Goal: Transaction & Acquisition: Purchase product/service

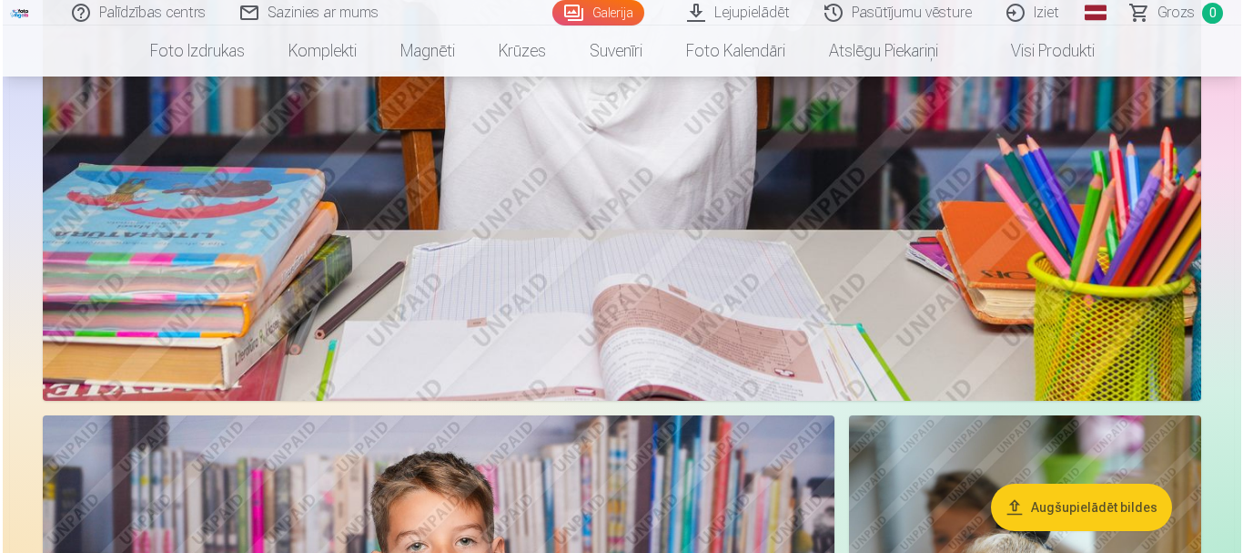
scroll to position [910, 0]
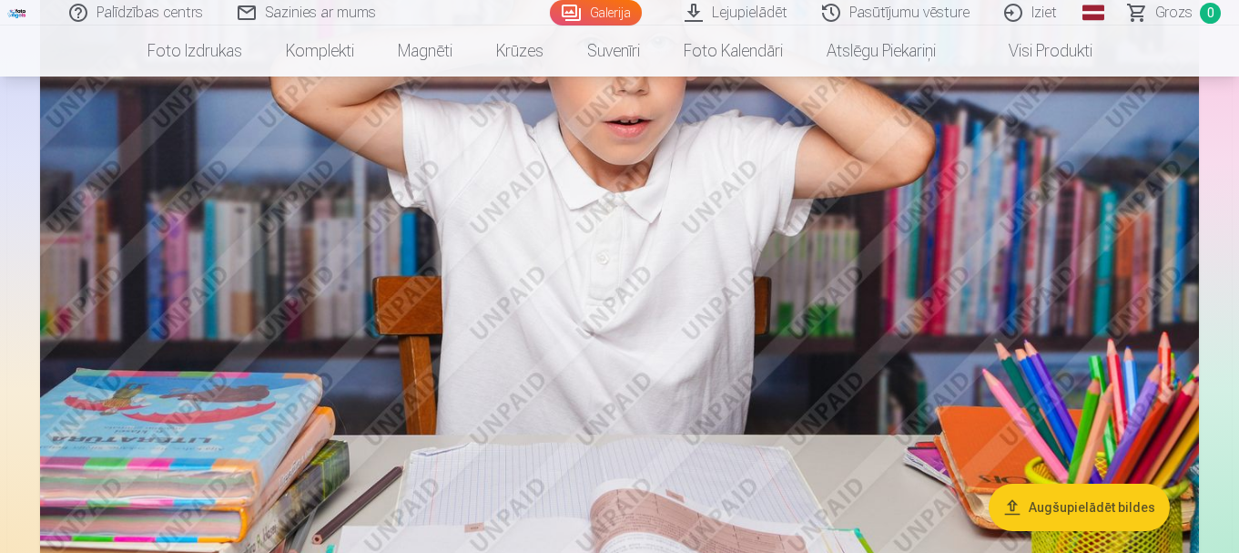
click at [651, 314] on img at bounding box center [619, 219] width 1159 height 772
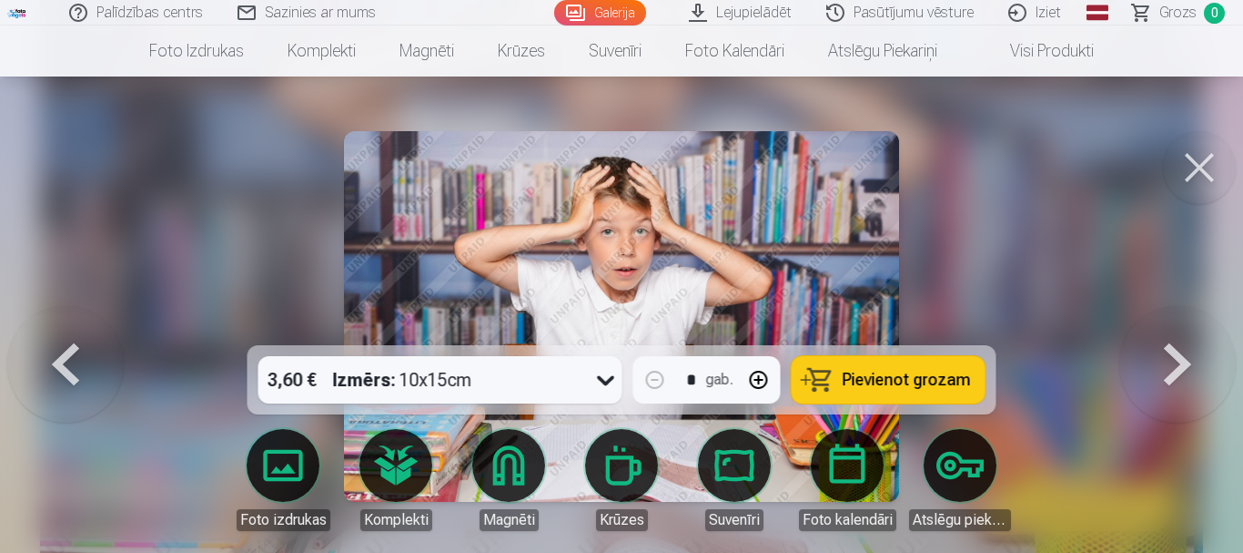
click at [955, 389] on button "Pievienot grozam" at bounding box center [889, 379] width 194 height 47
click at [1193, 172] on button at bounding box center [1199, 167] width 73 height 73
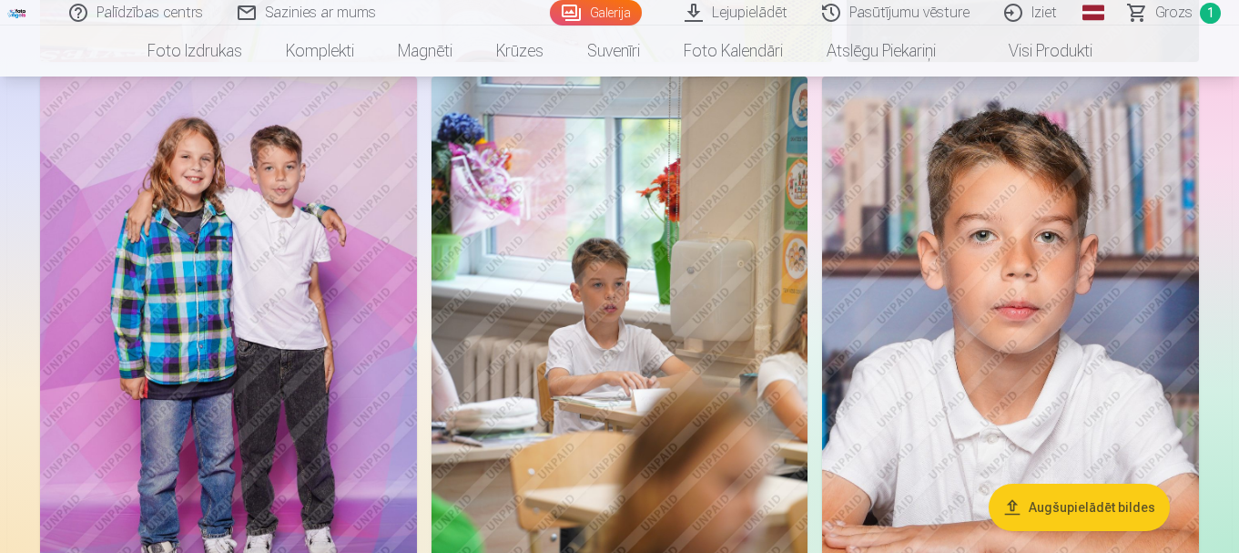
scroll to position [2001, 0]
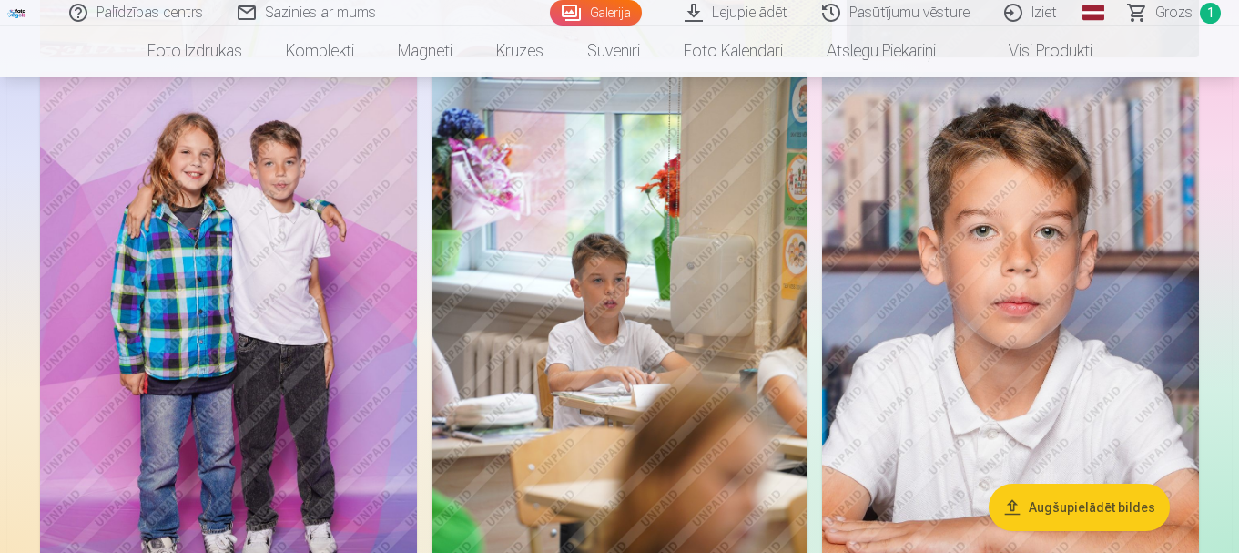
click at [269, 268] on img at bounding box center [228, 354] width 377 height 565
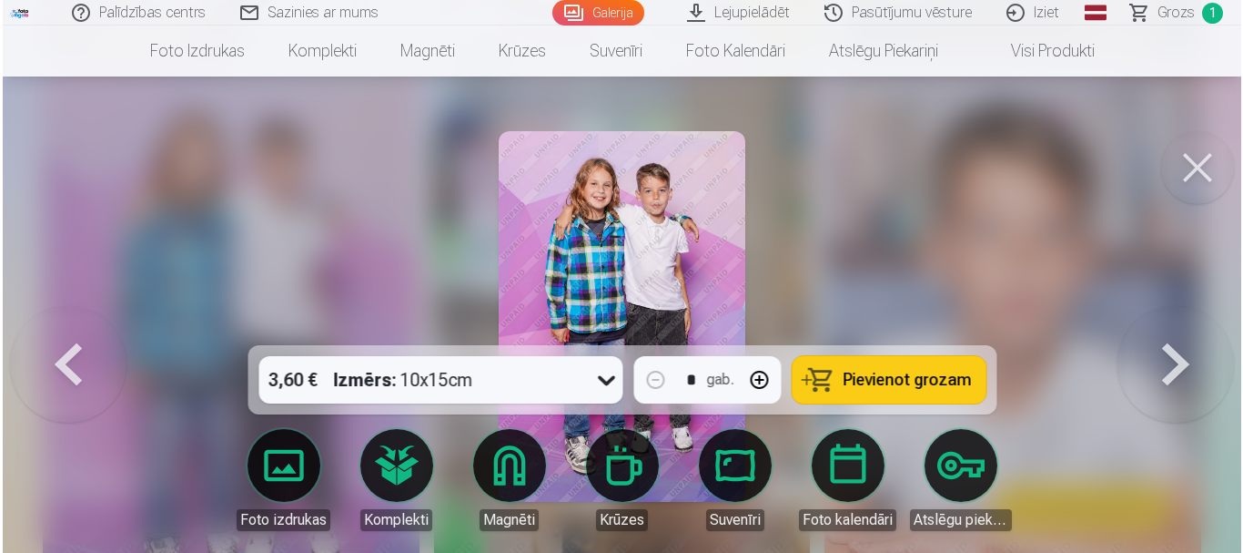
scroll to position [2006, 0]
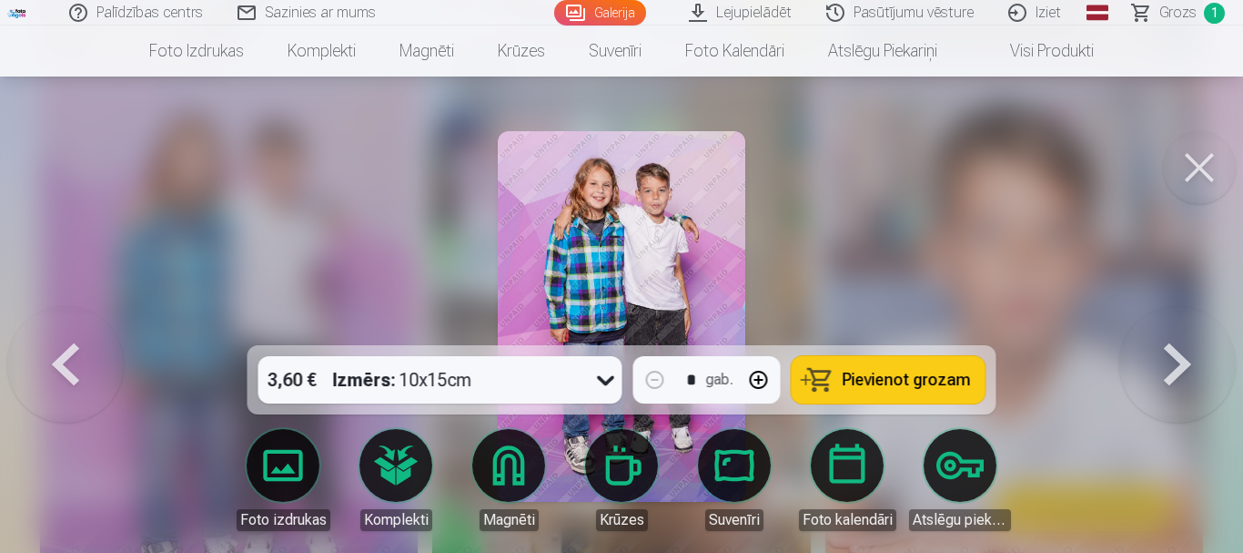
click at [940, 379] on span "Pievienot grozam" at bounding box center [907, 379] width 128 height 16
click at [1201, 181] on button at bounding box center [1199, 167] width 73 height 73
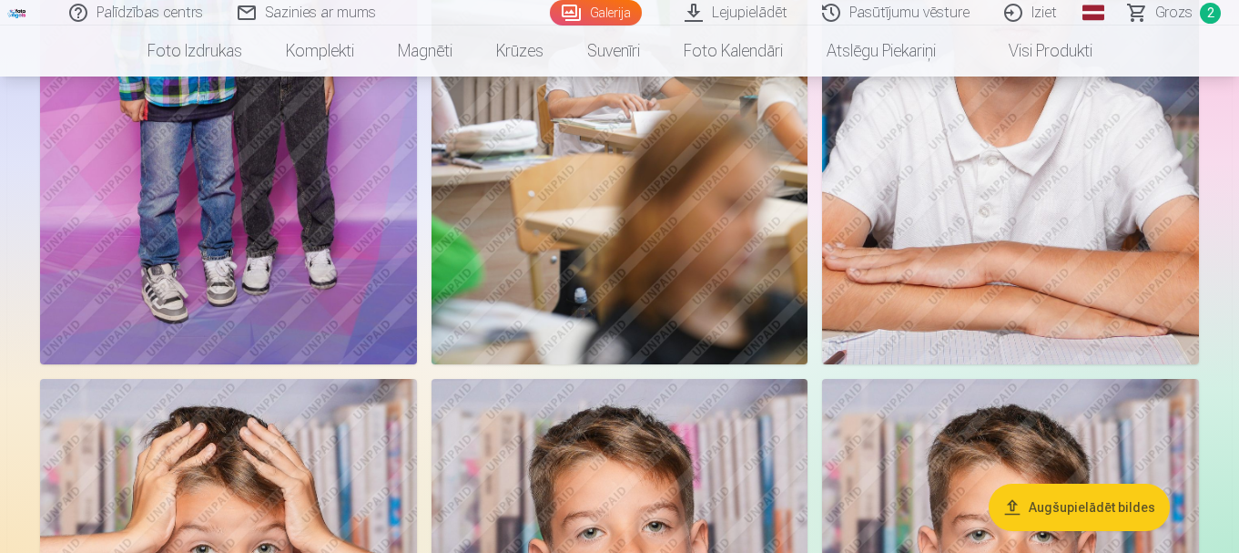
scroll to position [2638, 0]
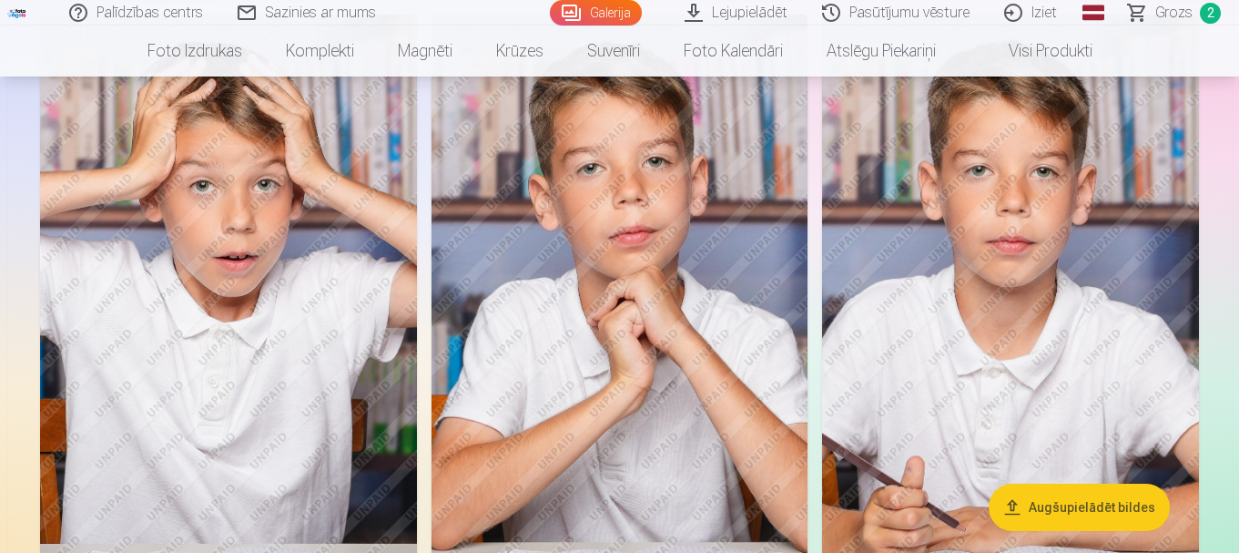
click at [219, 290] on img at bounding box center [228, 297] width 377 height 565
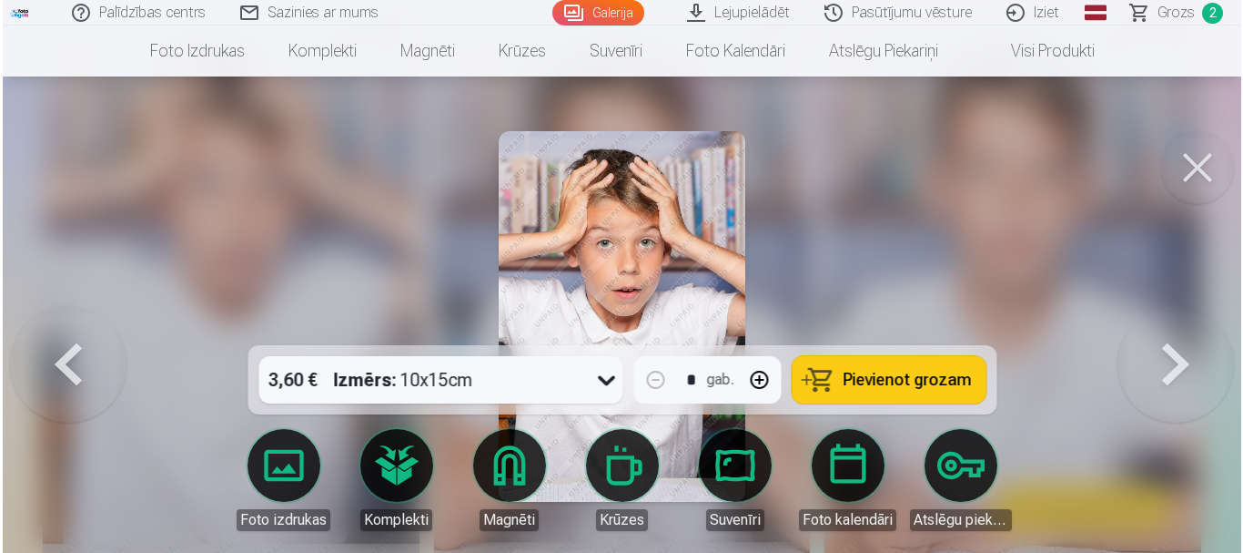
scroll to position [2645, 0]
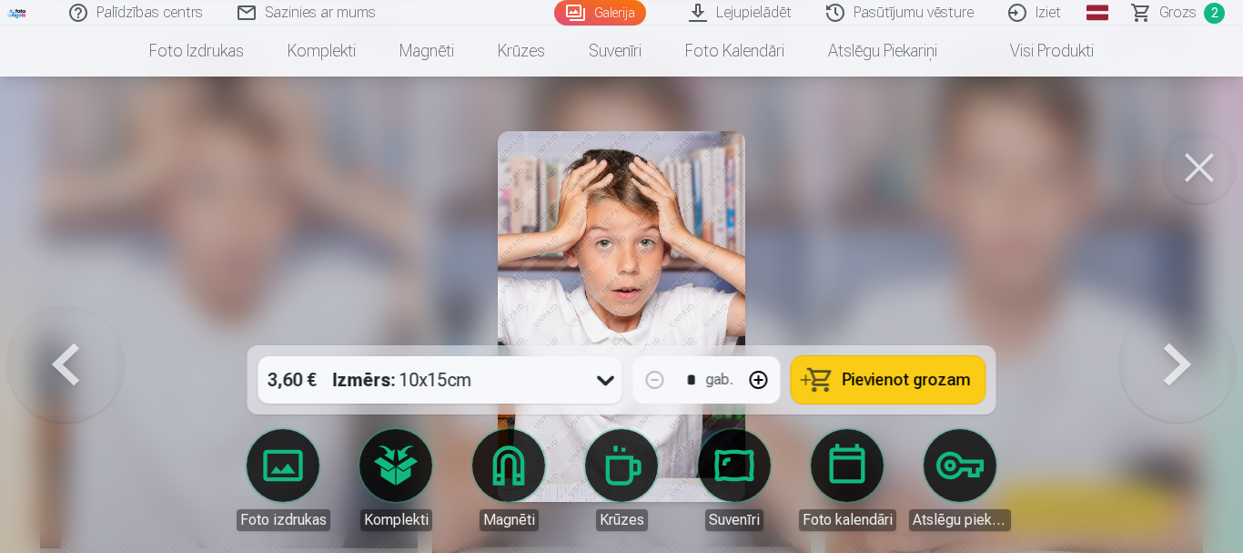
click at [872, 380] on span "Pievienot grozam" at bounding box center [907, 379] width 128 height 16
click at [1195, 174] on button at bounding box center [1199, 167] width 73 height 73
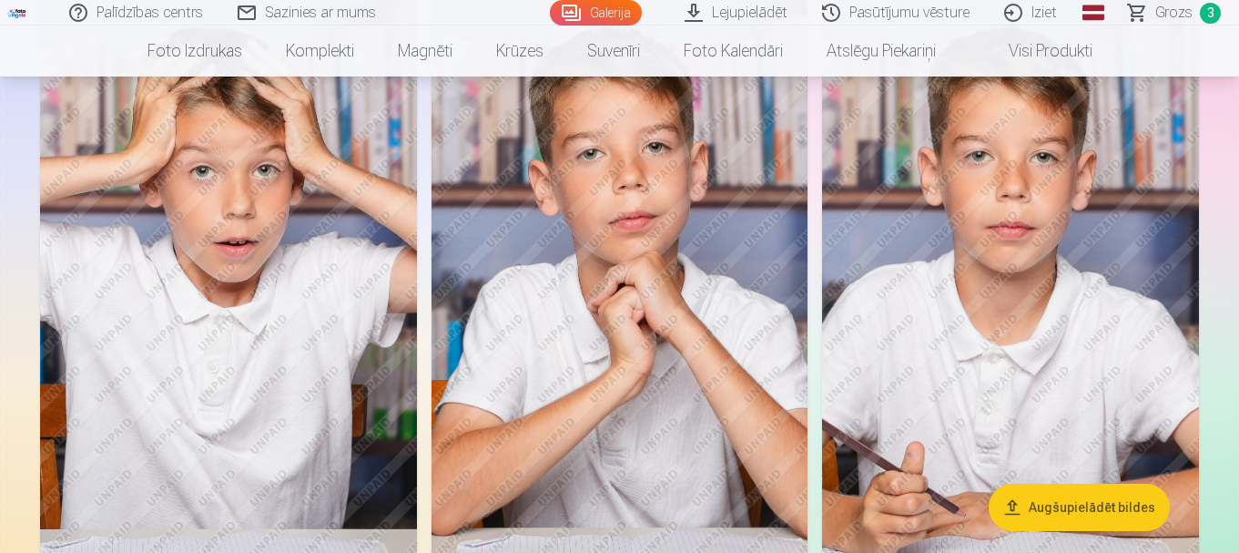
scroll to position [2547, 0]
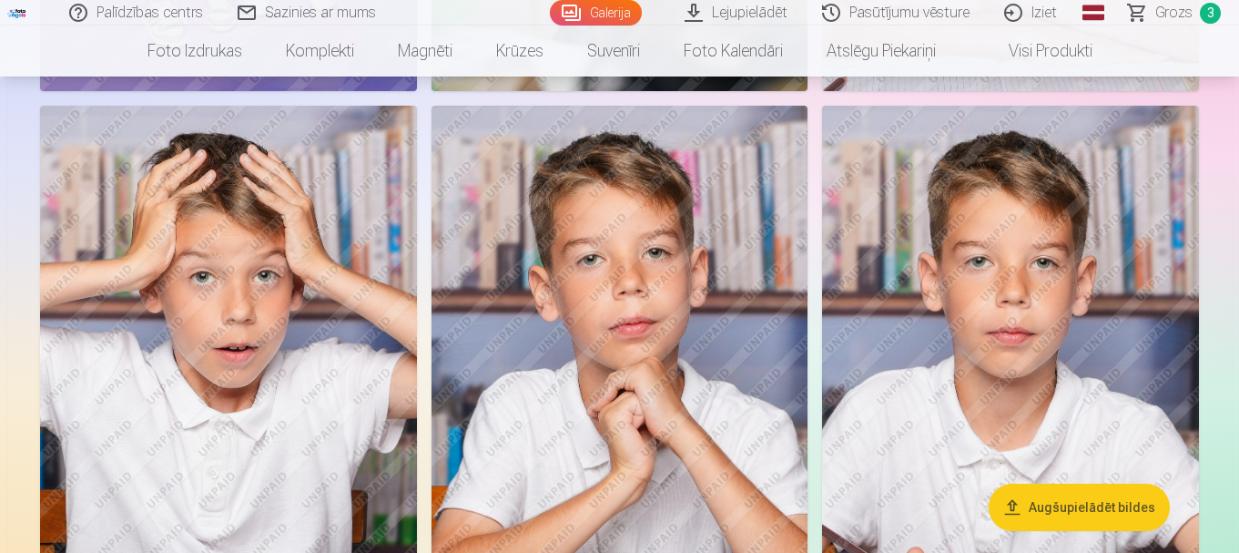
click at [995, 309] on img at bounding box center [1010, 388] width 377 height 565
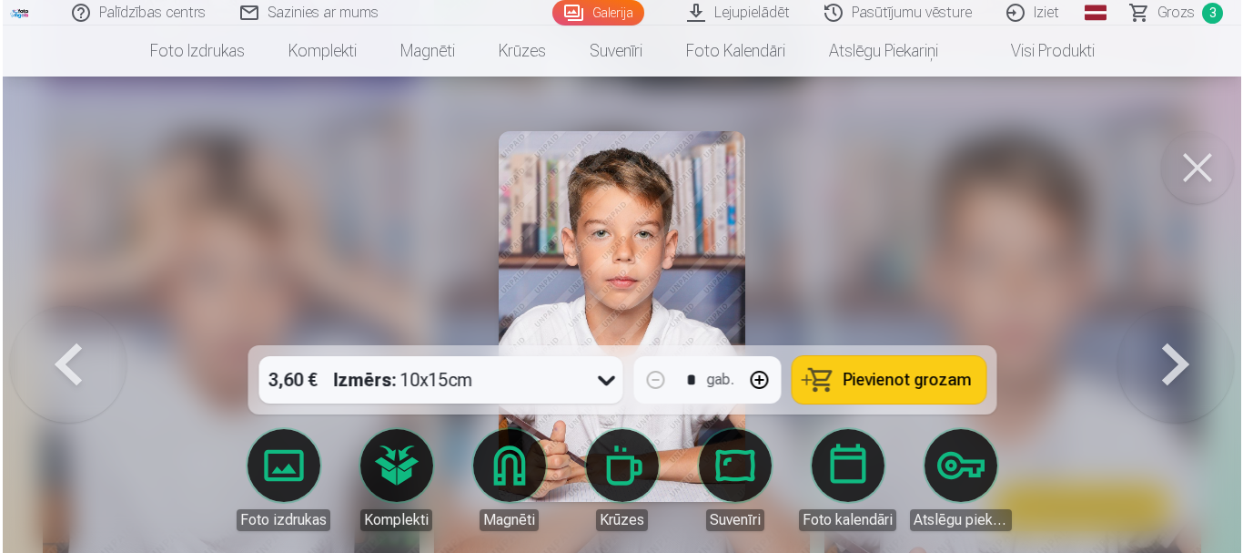
scroll to position [2554, 0]
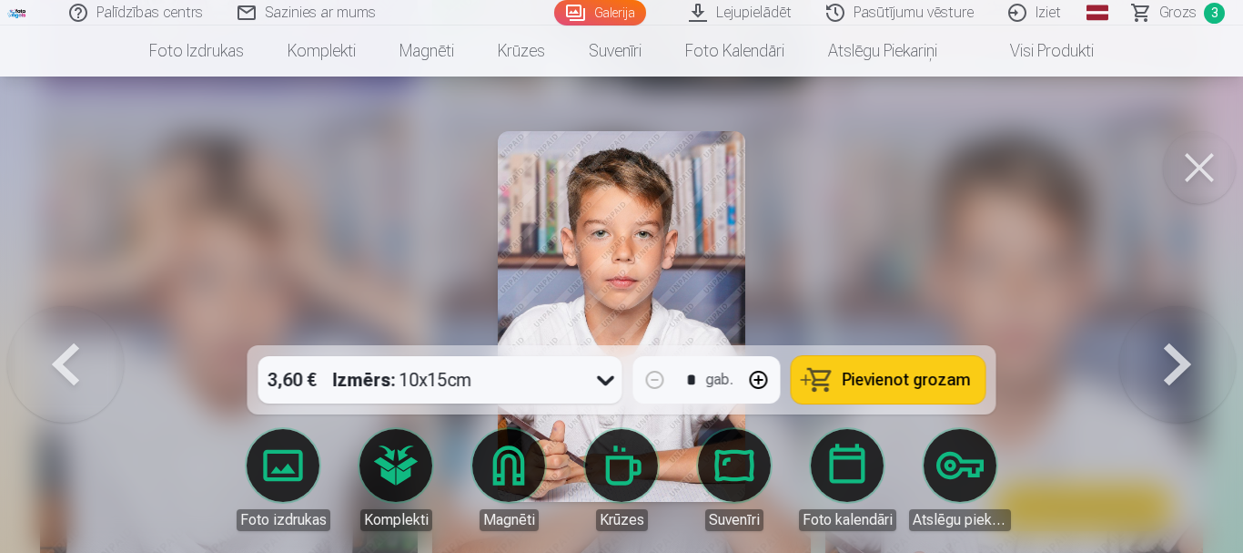
click at [863, 371] on span "Pievienot grozam" at bounding box center [907, 379] width 128 height 16
click at [1206, 179] on button at bounding box center [1199, 167] width 73 height 73
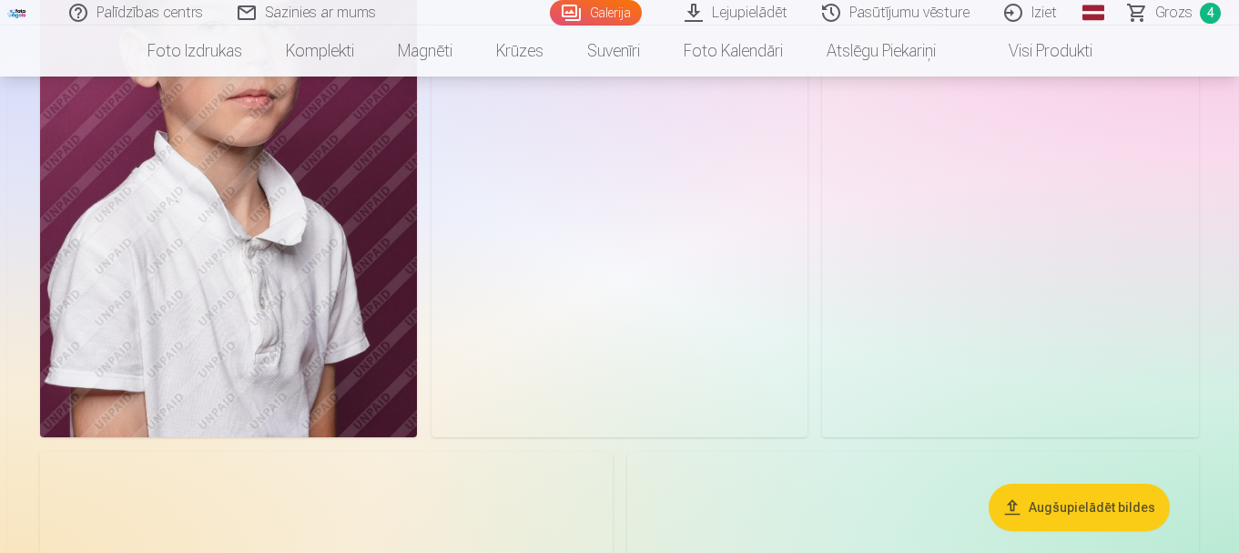
scroll to position [4185, 0]
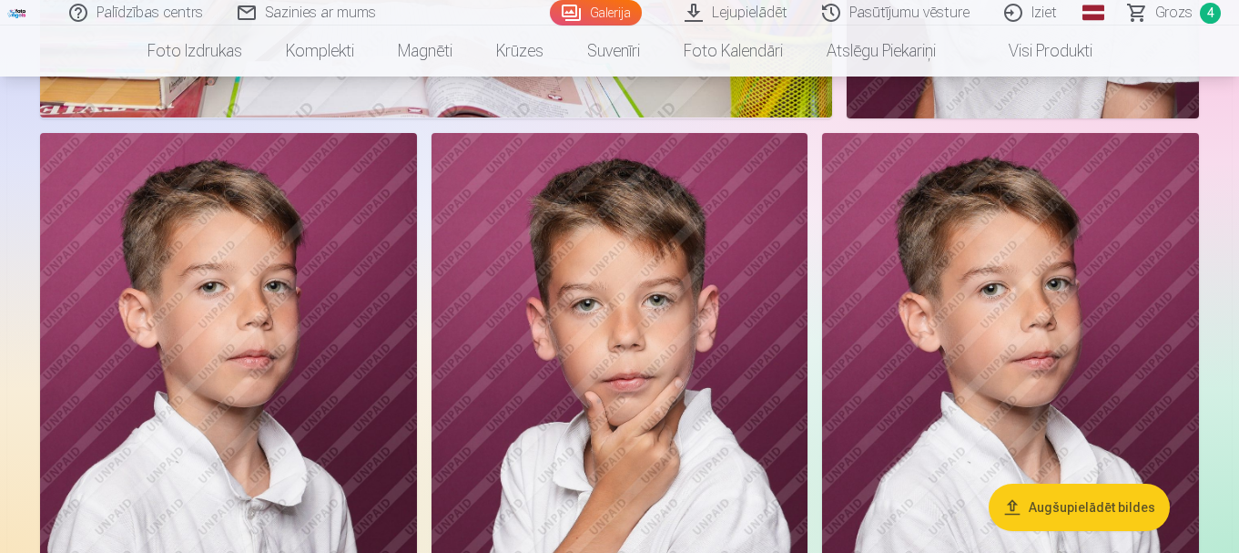
click at [627, 321] on img at bounding box center [619, 415] width 377 height 565
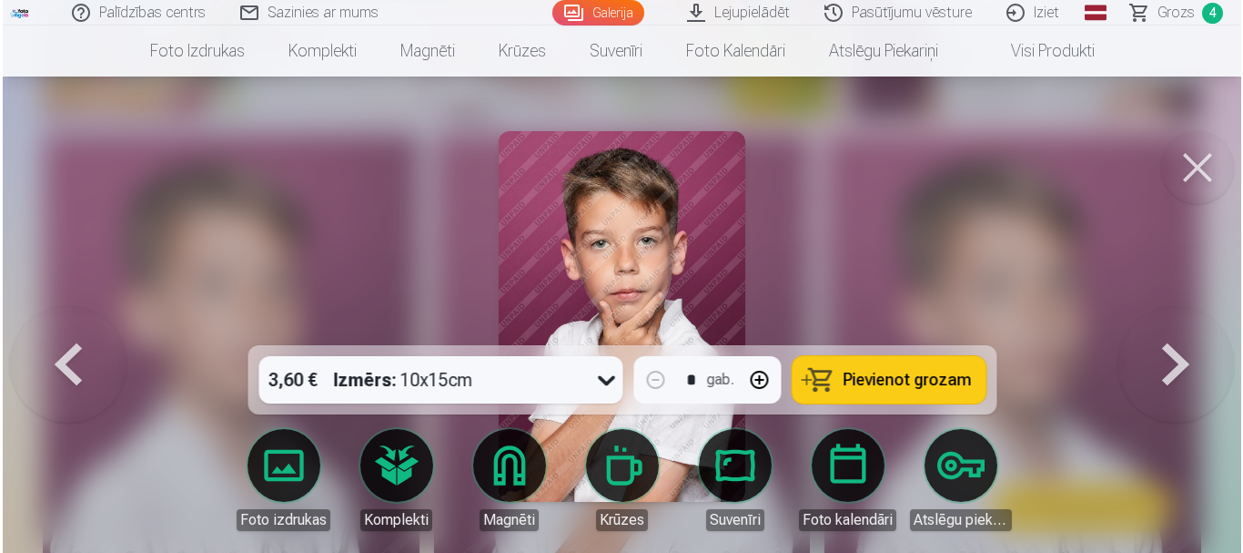
scroll to position [4200, 0]
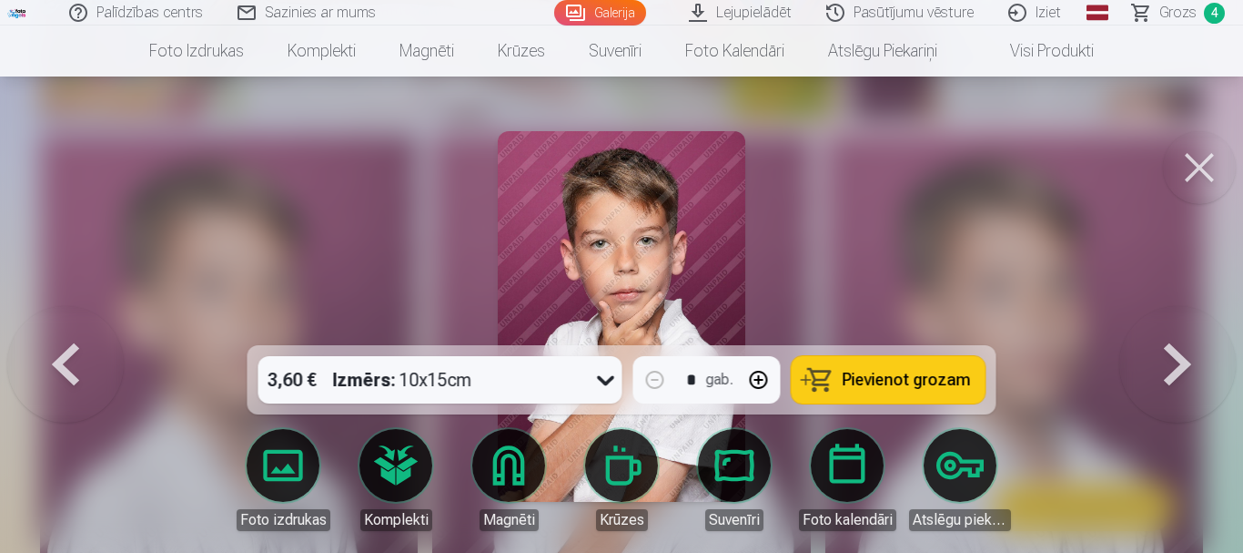
click at [918, 398] on button "Pievienot grozam" at bounding box center [889, 379] width 194 height 47
click at [1170, 18] on span "Grozs" at bounding box center [1178, 13] width 37 height 22
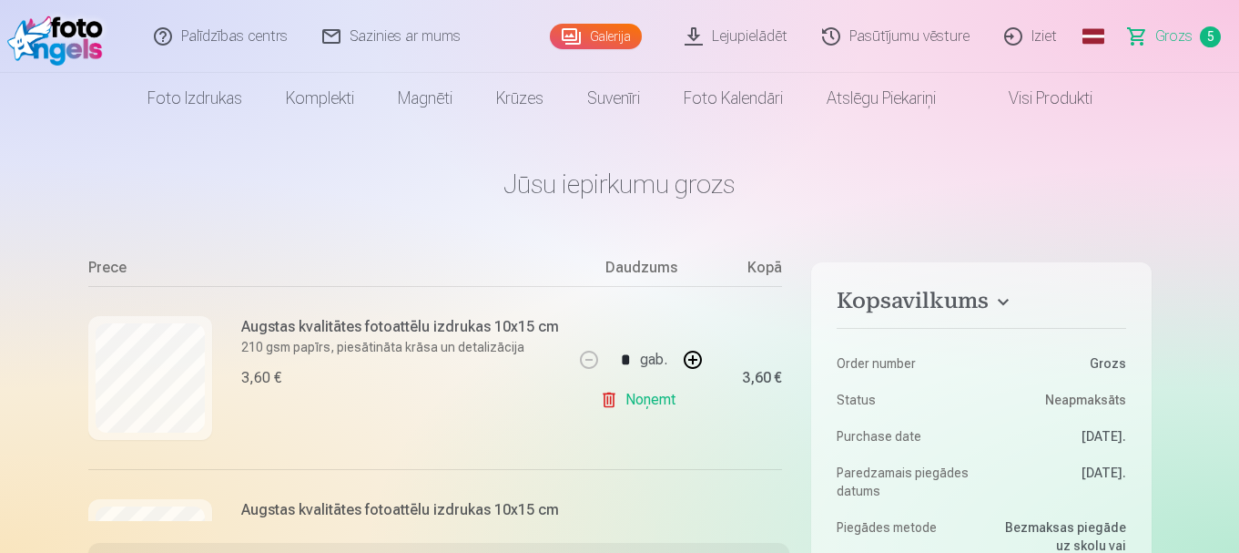
scroll to position [182, 0]
click at [620, 394] on link "Noņemt" at bounding box center [641, 398] width 83 height 36
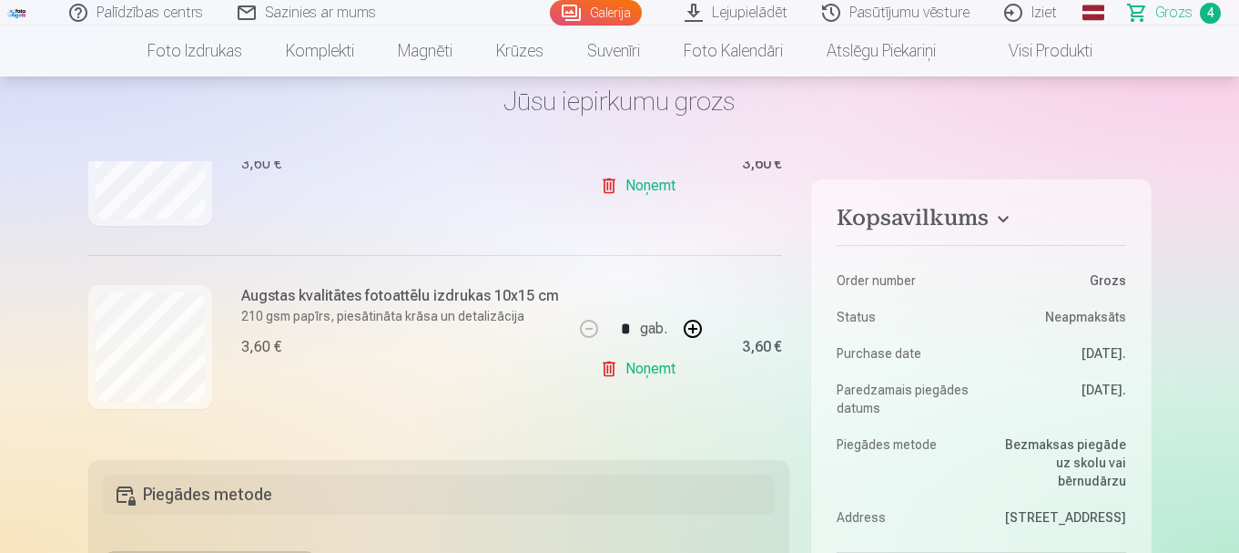
scroll to position [91, 0]
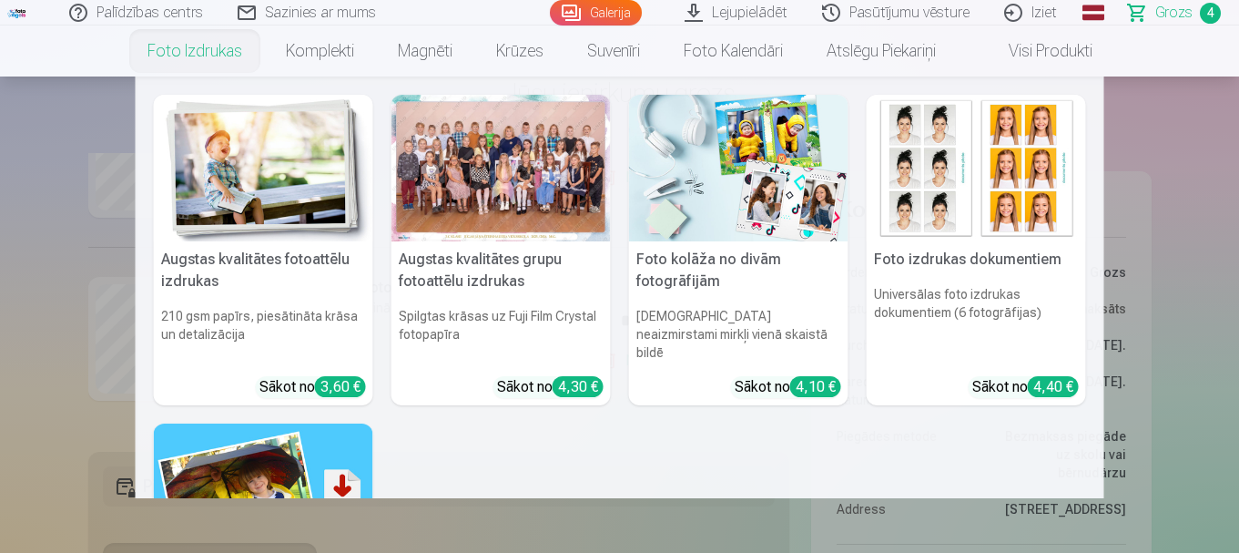
click at [198, 63] on link "Foto izdrukas" at bounding box center [195, 50] width 138 height 51
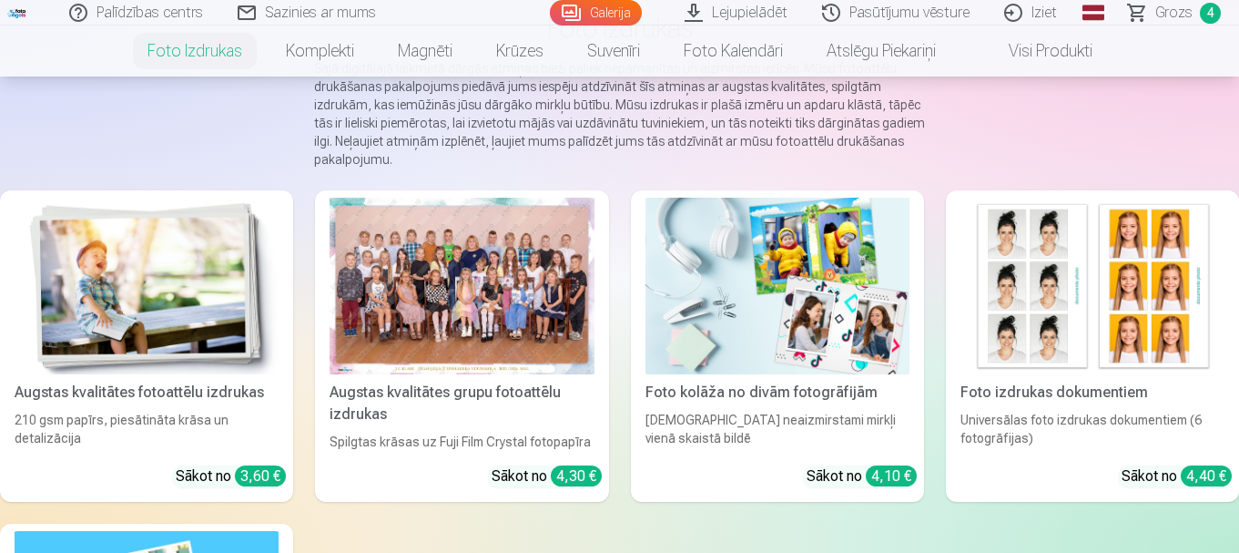
scroll to position [273, 0]
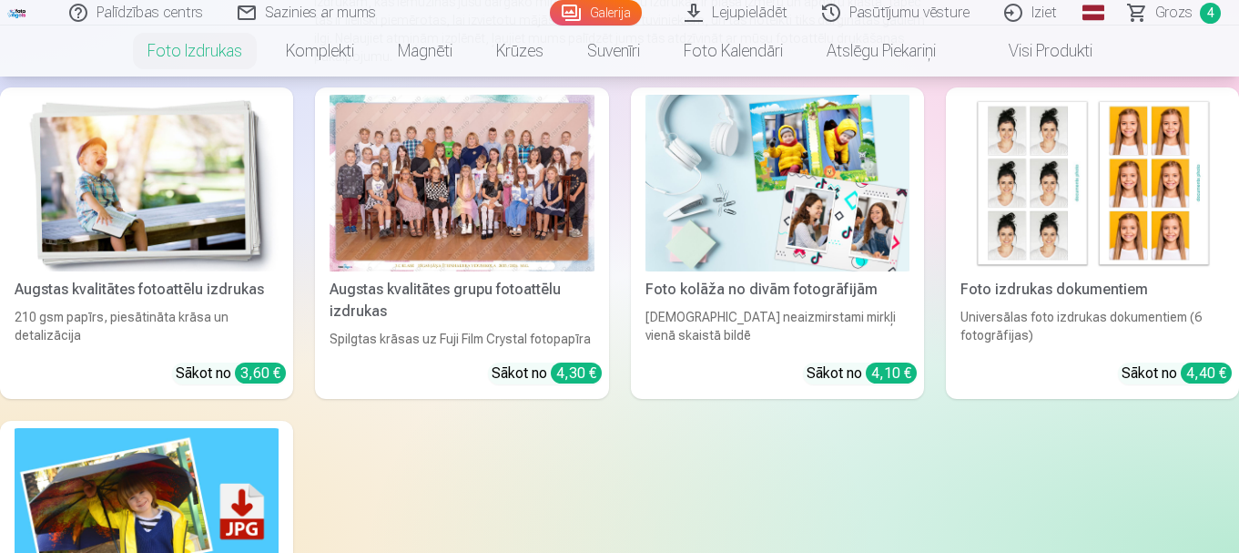
click at [410, 178] on div at bounding box center [462, 183] width 264 height 177
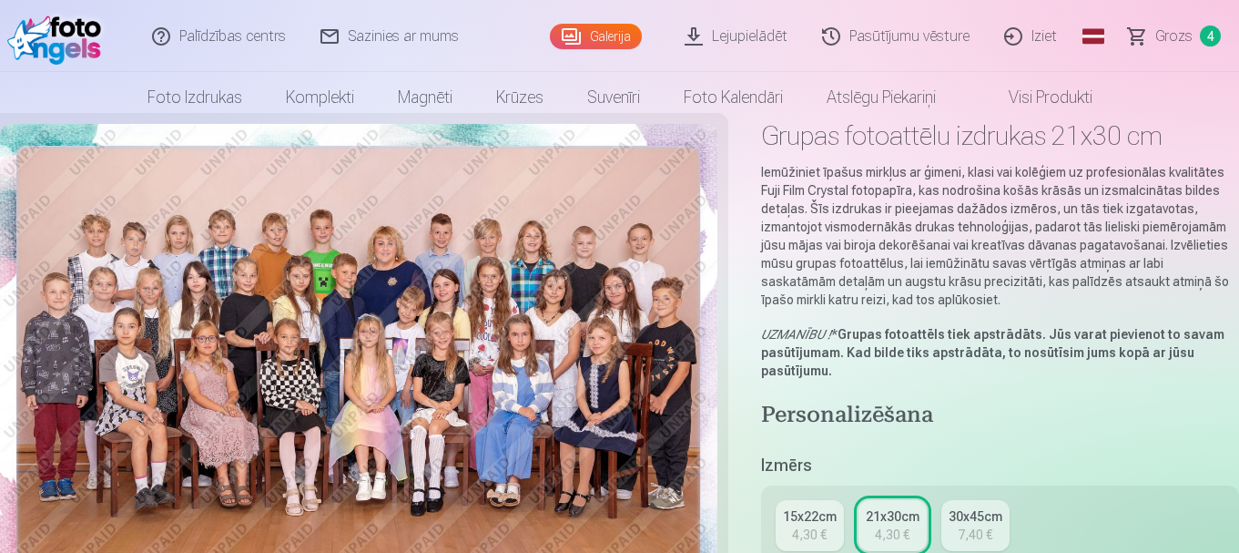
scroll to position [182, 0]
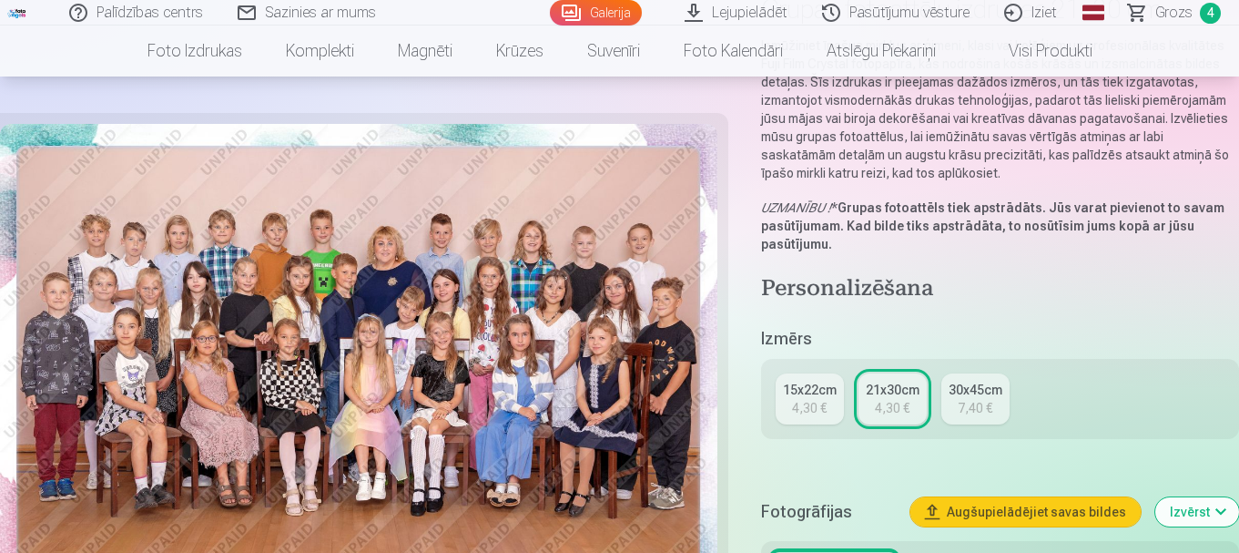
click at [821, 410] on div "4,30 €" at bounding box center [809, 408] width 35 height 18
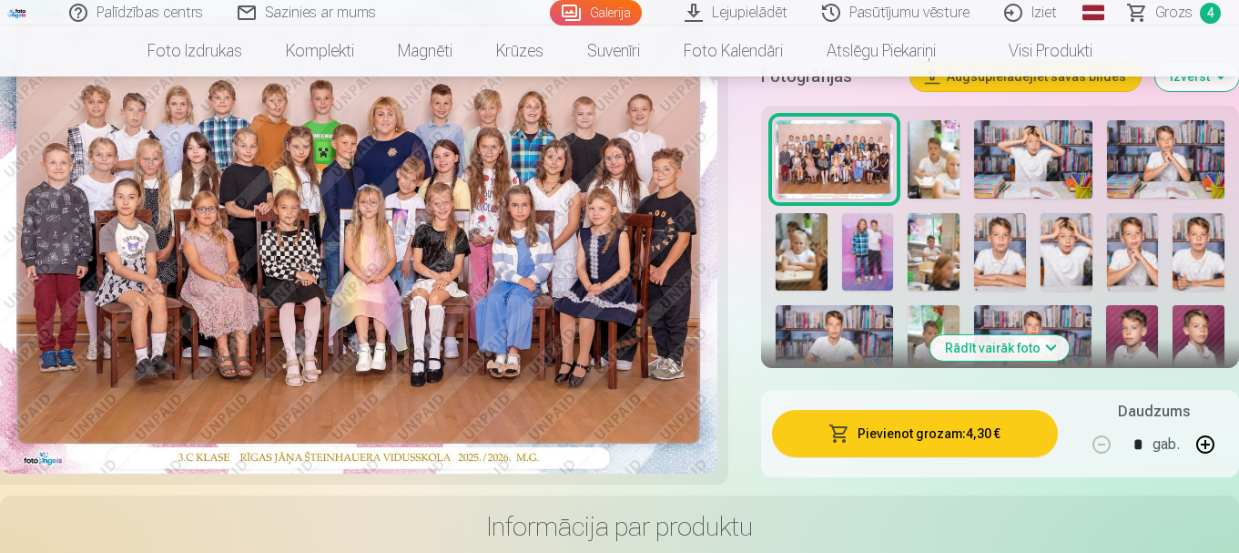
scroll to position [637, 0]
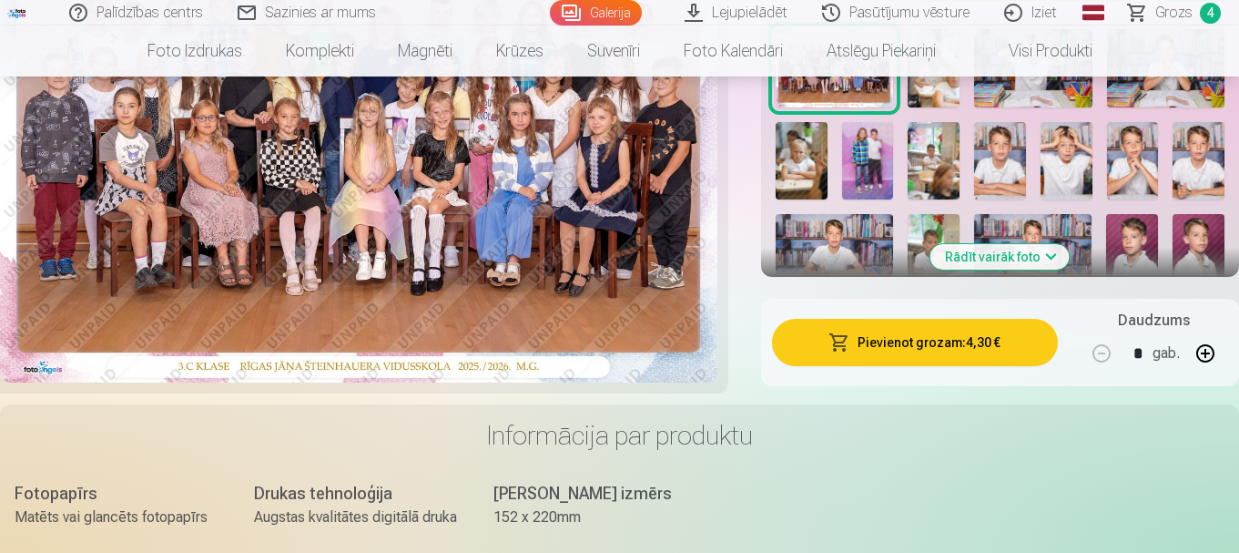
click at [920, 343] on button "Pievienot grozam : 4,30 €" at bounding box center [915, 342] width 286 height 47
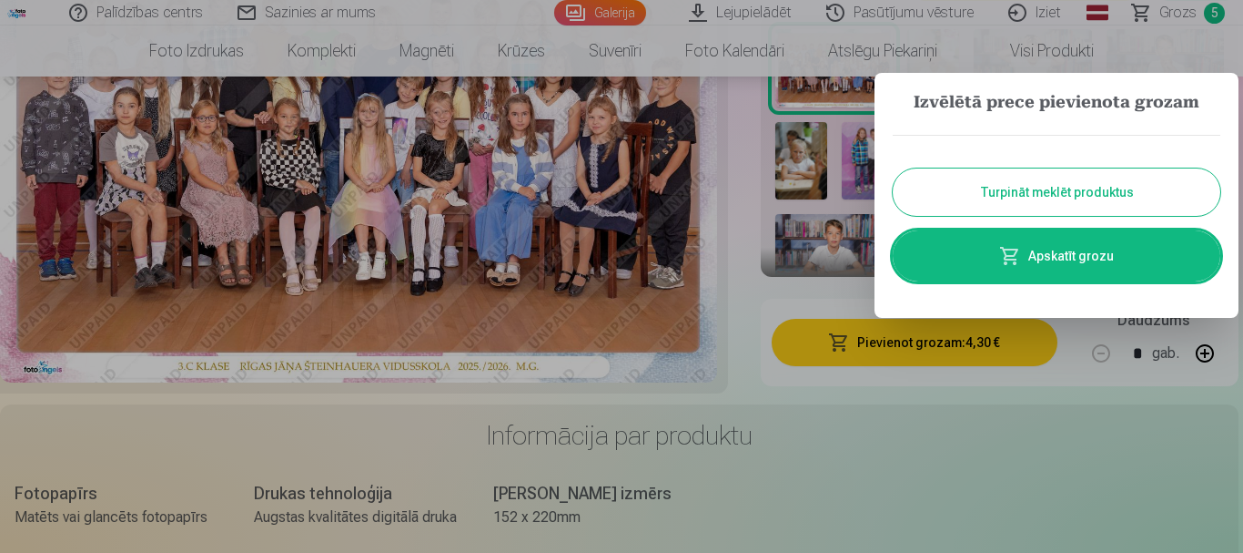
click at [1029, 270] on link "Apskatīt grozu" at bounding box center [1057, 255] width 328 height 51
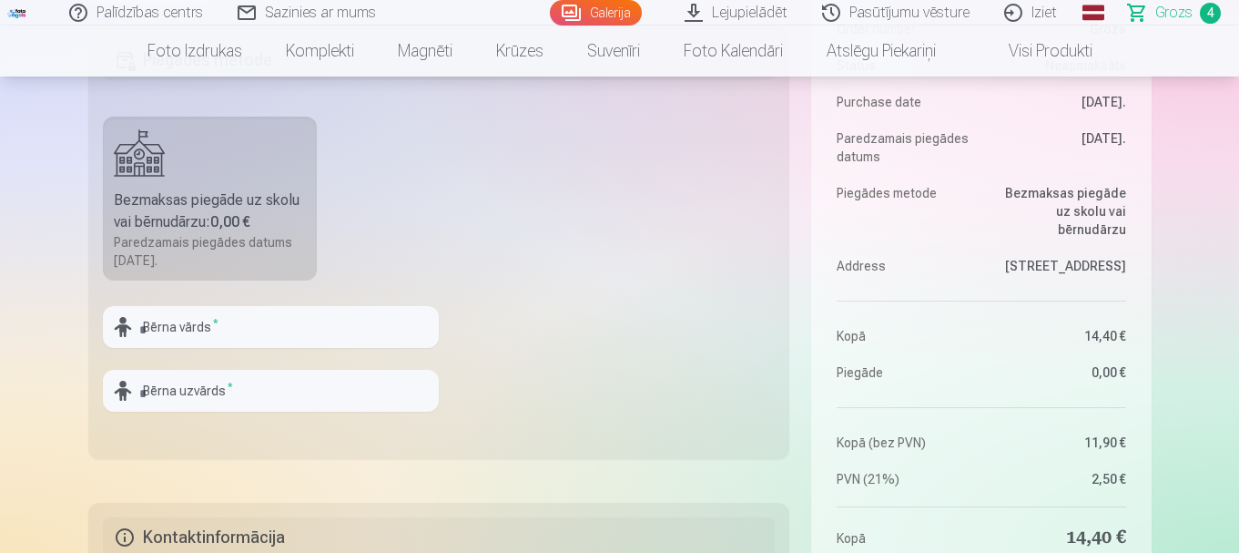
scroll to position [546, 0]
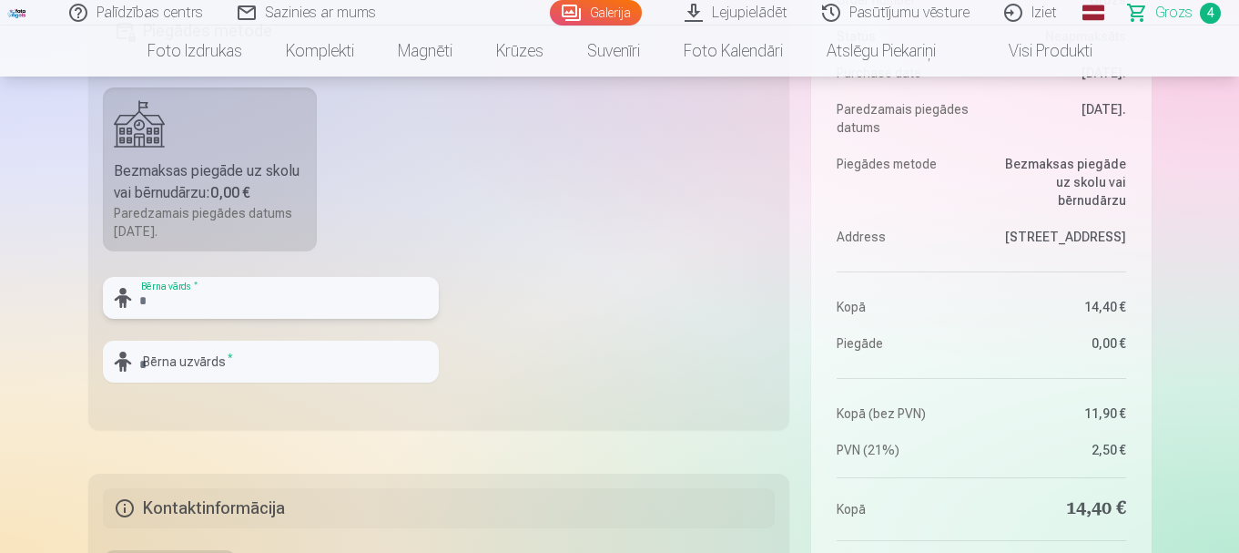
click at [252, 292] on input "text" at bounding box center [271, 298] width 336 height 42
type input "*"
type input "*******"
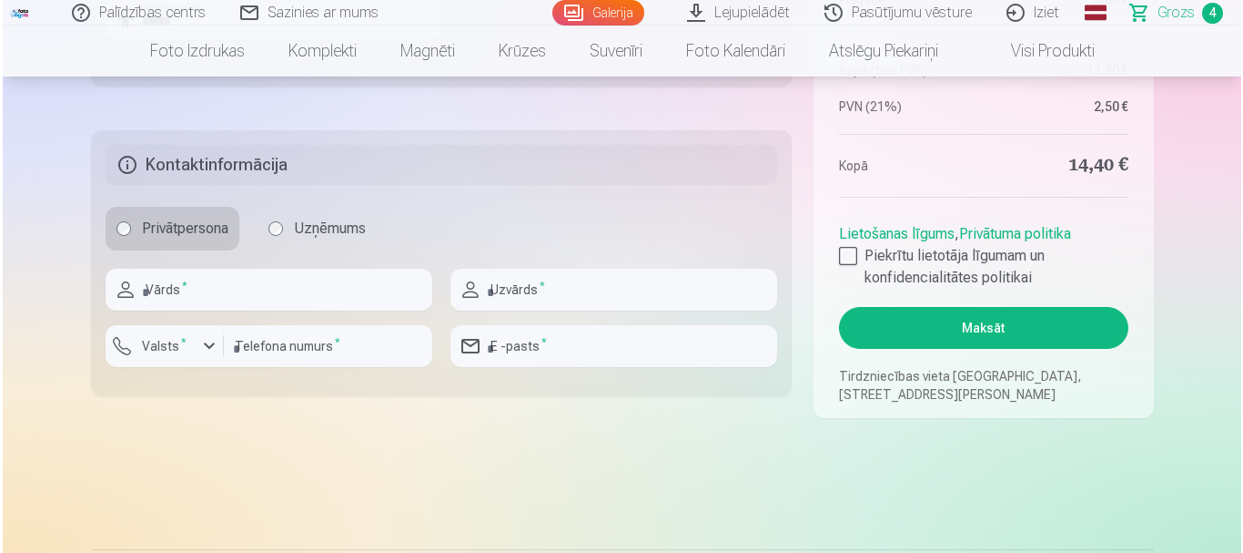
scroll to position [910, 0]
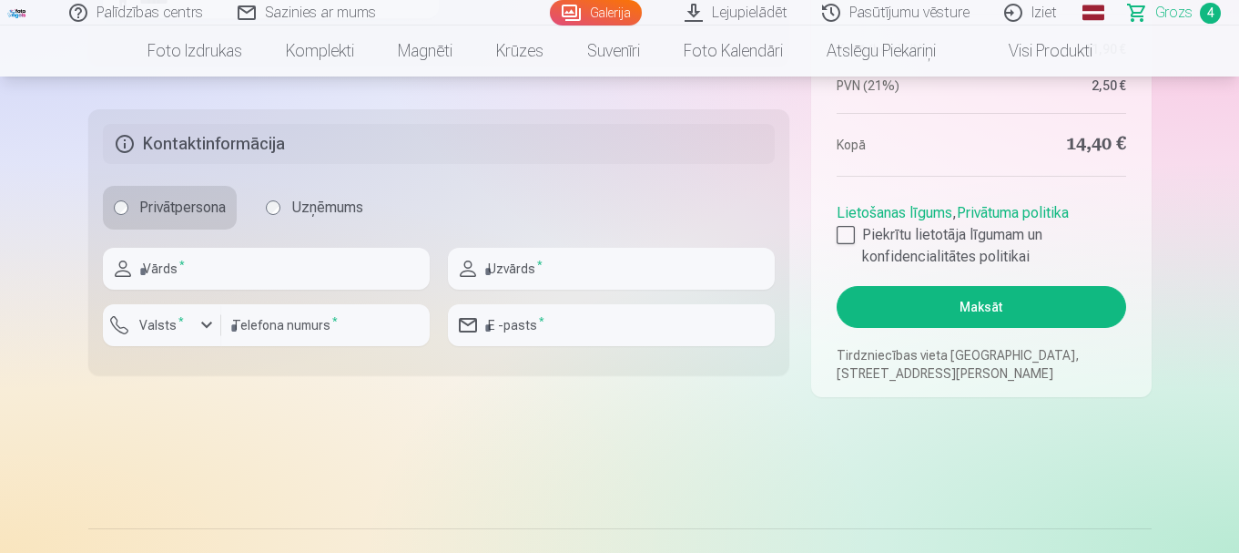
type input "******"
click at [269, 265] on input "text" at bounding box center [266, 269] width 327 height 42
type input "*****"
type input "****"
type input "********"
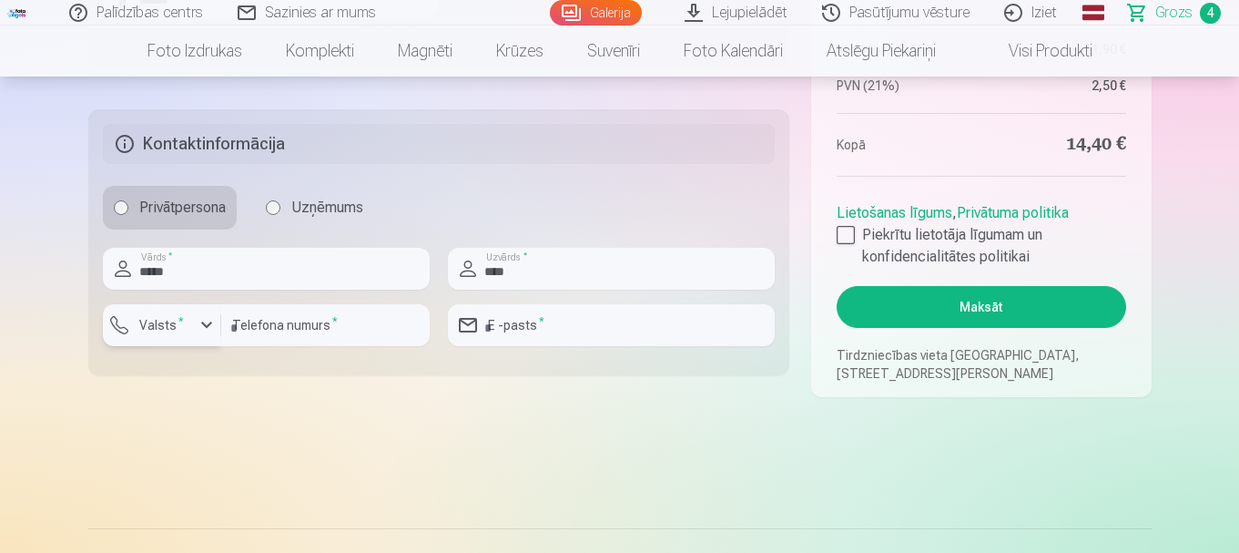
click at [188, 323] on div "button" at bounding box center [166, 328] width 55 height 18
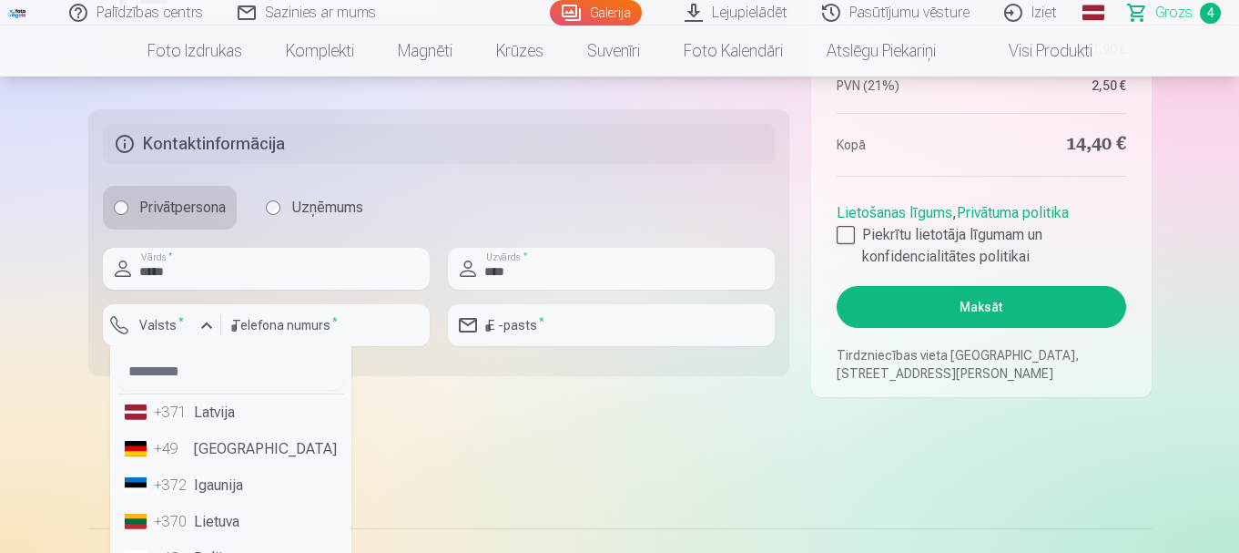
click at [203, 413] on li "+371 Latvija" at bounding box center [230, 412] width 227 height 36
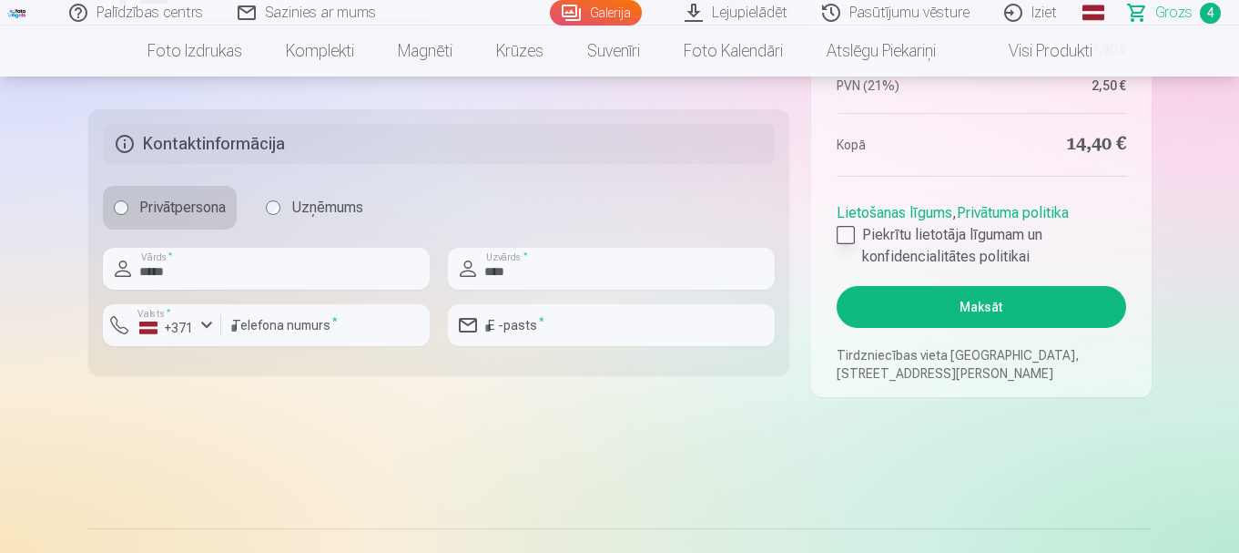
click at [846, 239] on div at bounding box center [846, 235] width 18 height 18
click at [985, 307] on button "Maksāt" at bounding box center [981, 307] width 289 height 42
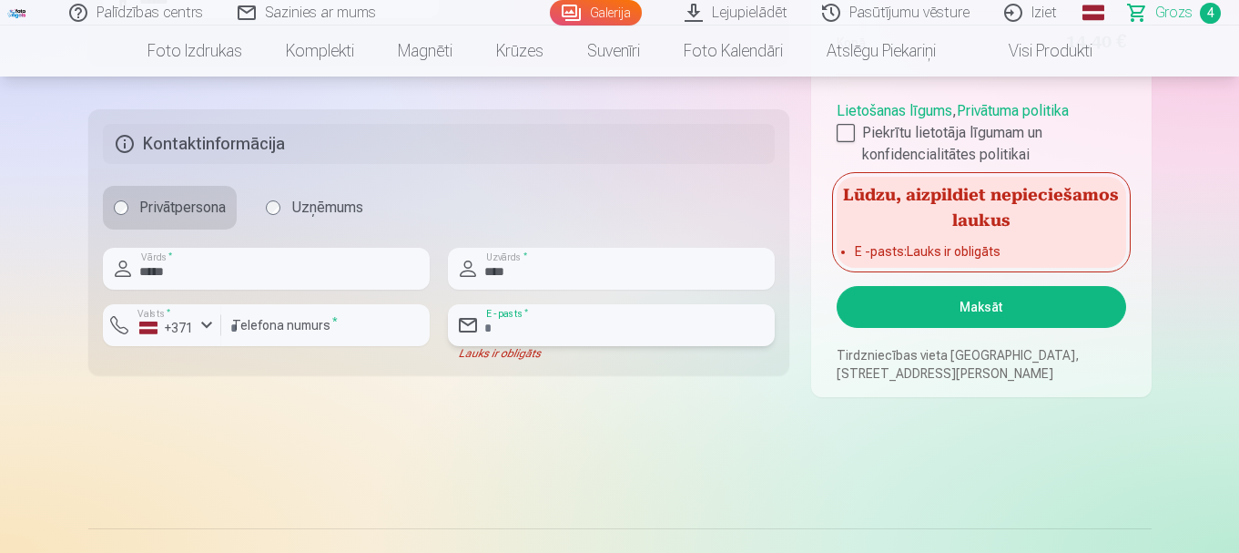
click at [560, 310] on input "email" at bounding box center [611, 325] width 327 height 42
type input "**********"
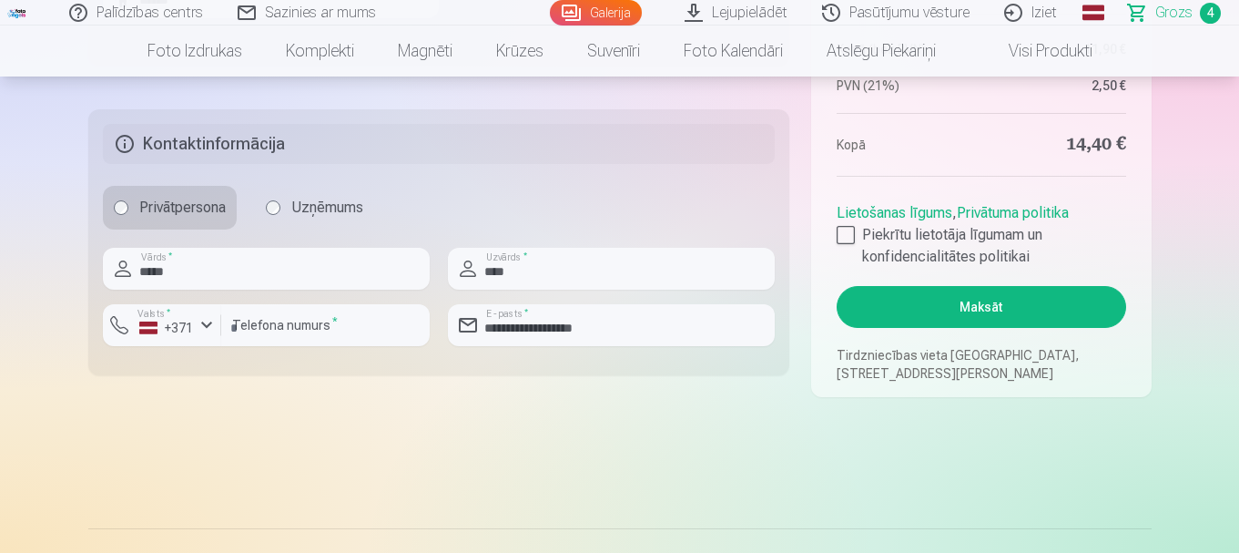
click at [1019, 323] on button "Maksāt" at bounding box center [981, 307] width 289 height 42
